Goal: Register for event/course

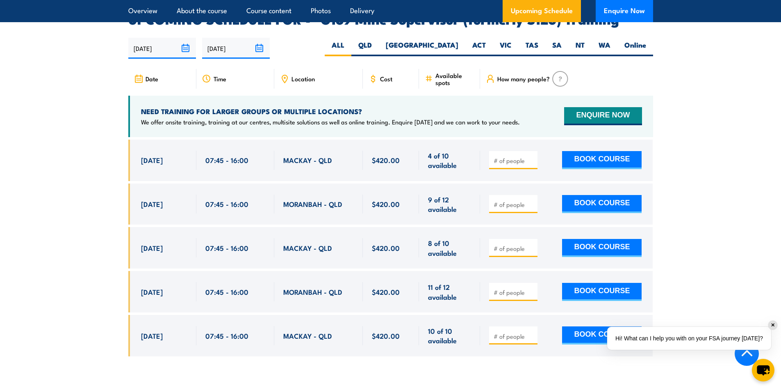
scroll to position [1435, 0]
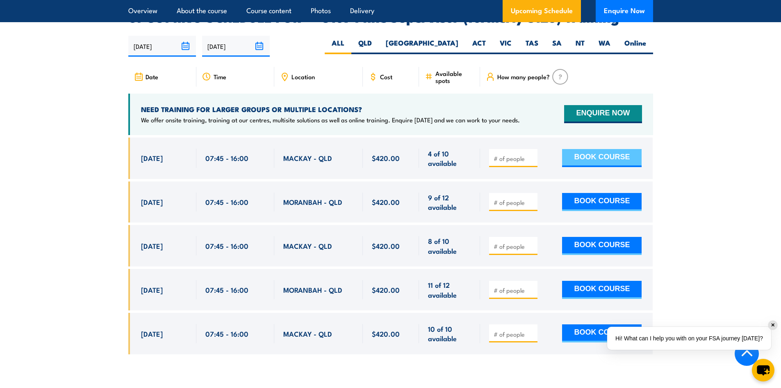
click at [591, 149] on button "BOOK COURSE" at bounding box center [602, 158] width 80 height 18
type input "1"
click at [532, 154] on input "1" at bounding box center [514, 158] width 41 height 8
click at [586, 149] on button "BOOK COURSE" at bounding box center [602, 158] width 80 height 18
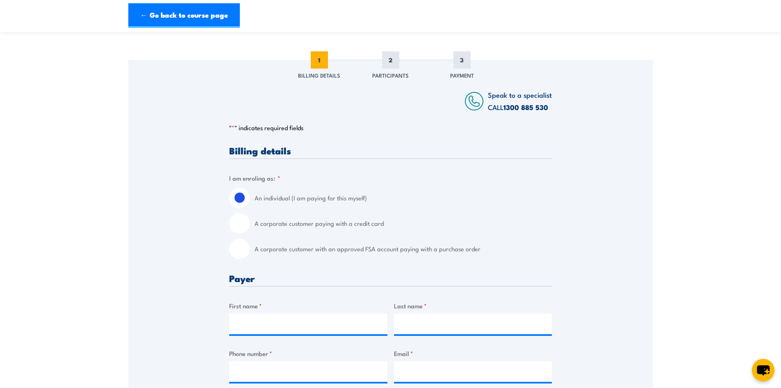
scroll to position [82, 0]
click at [243, 248] on input "A corporate customer with an approved FSA account paying with a purchase order" at bounding box center [239, 249] width 21 height 21
radio input "true"
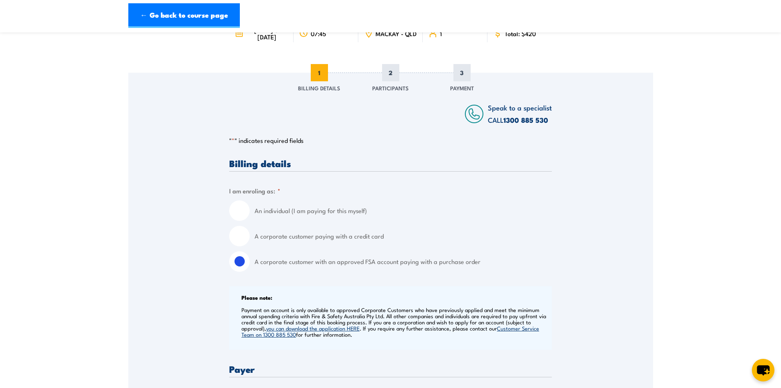
scroll to position [0, 0]
